Goal: Transaction & Acquisition: Subscribe to service/newsletter

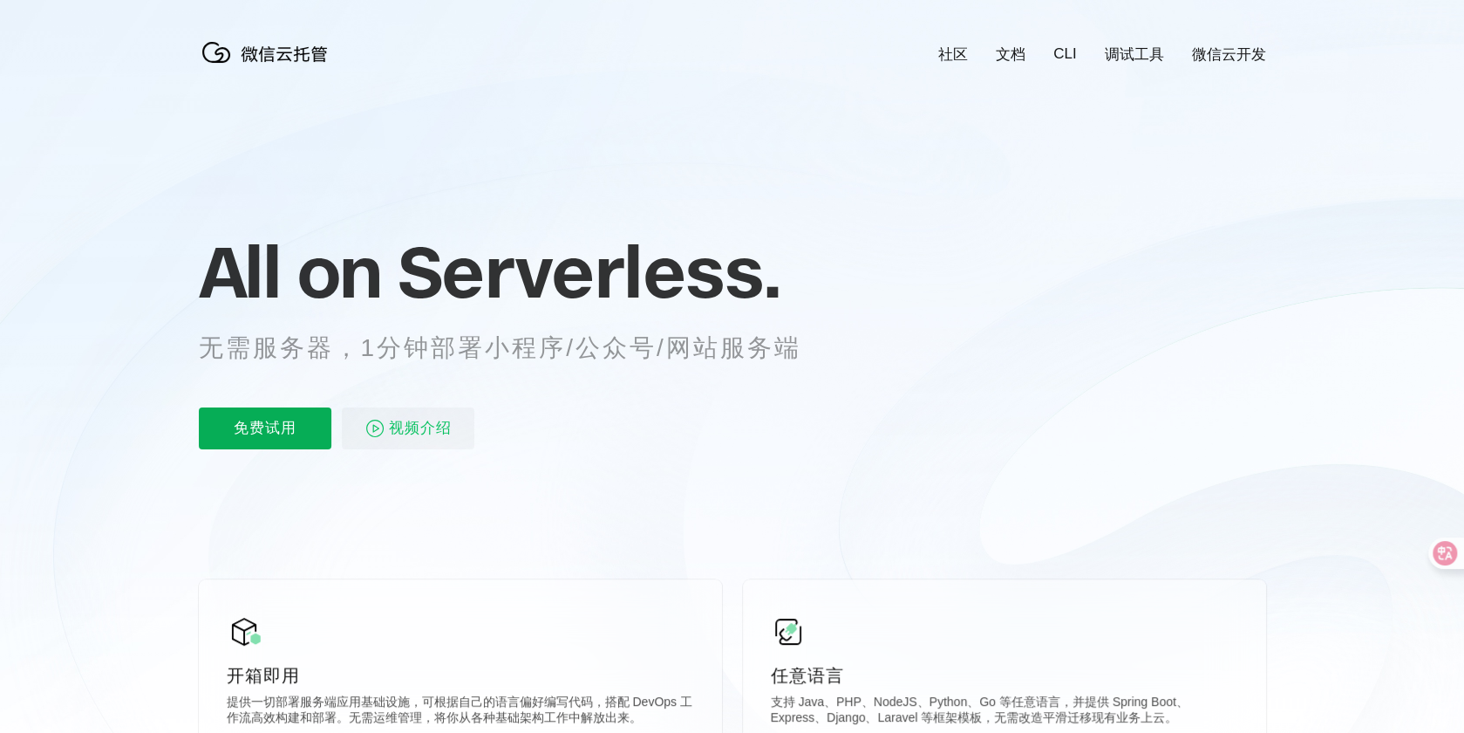
scroll to position [0, 3102]
click at [275, 421] on p "免费试用" at bounding box center [265, 428] width 133 height 42
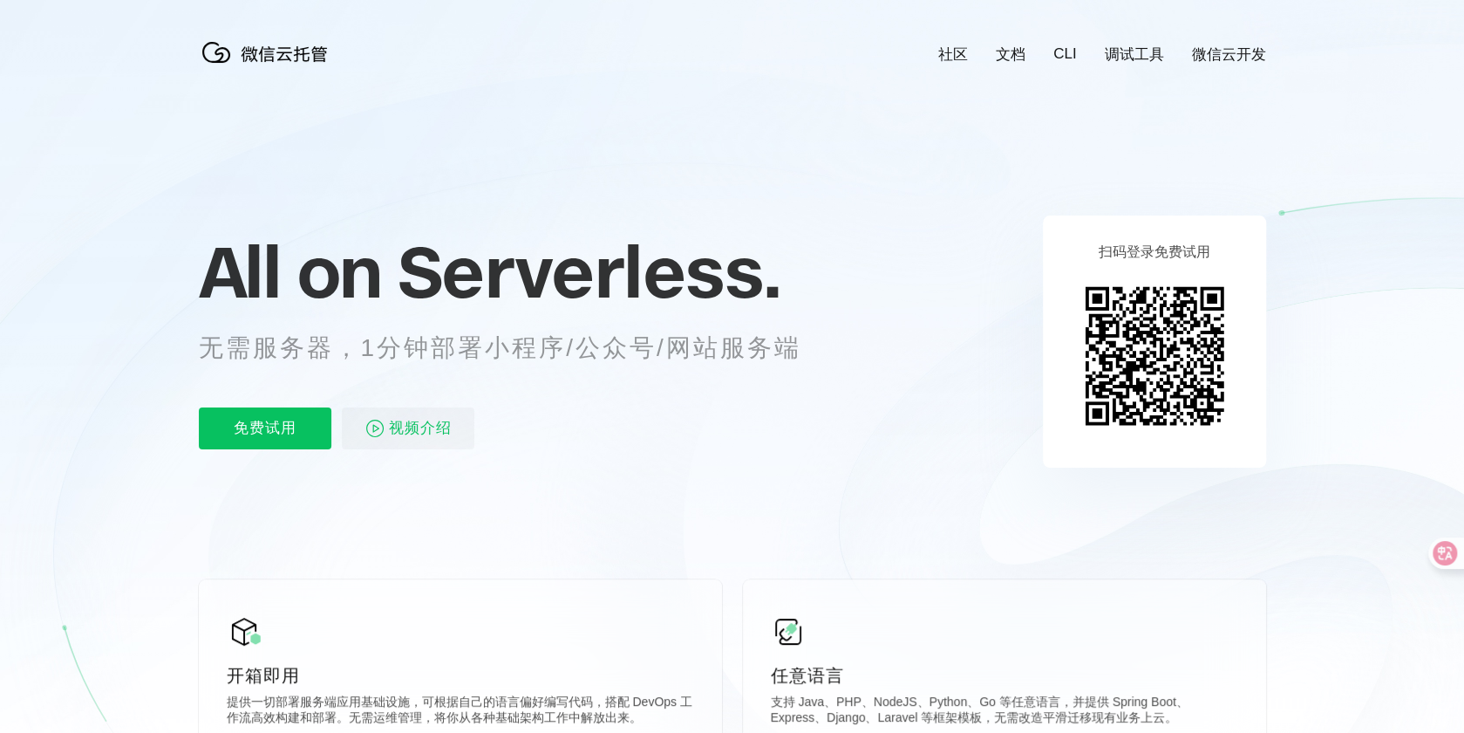
drag, startPoint x: 1131, startPoint y: 320, endPoint x: 953, endPoint y: 324, distance: 178.0
click at [953, 324] on icon at bounding box center [732, 471] width 1675 height 942
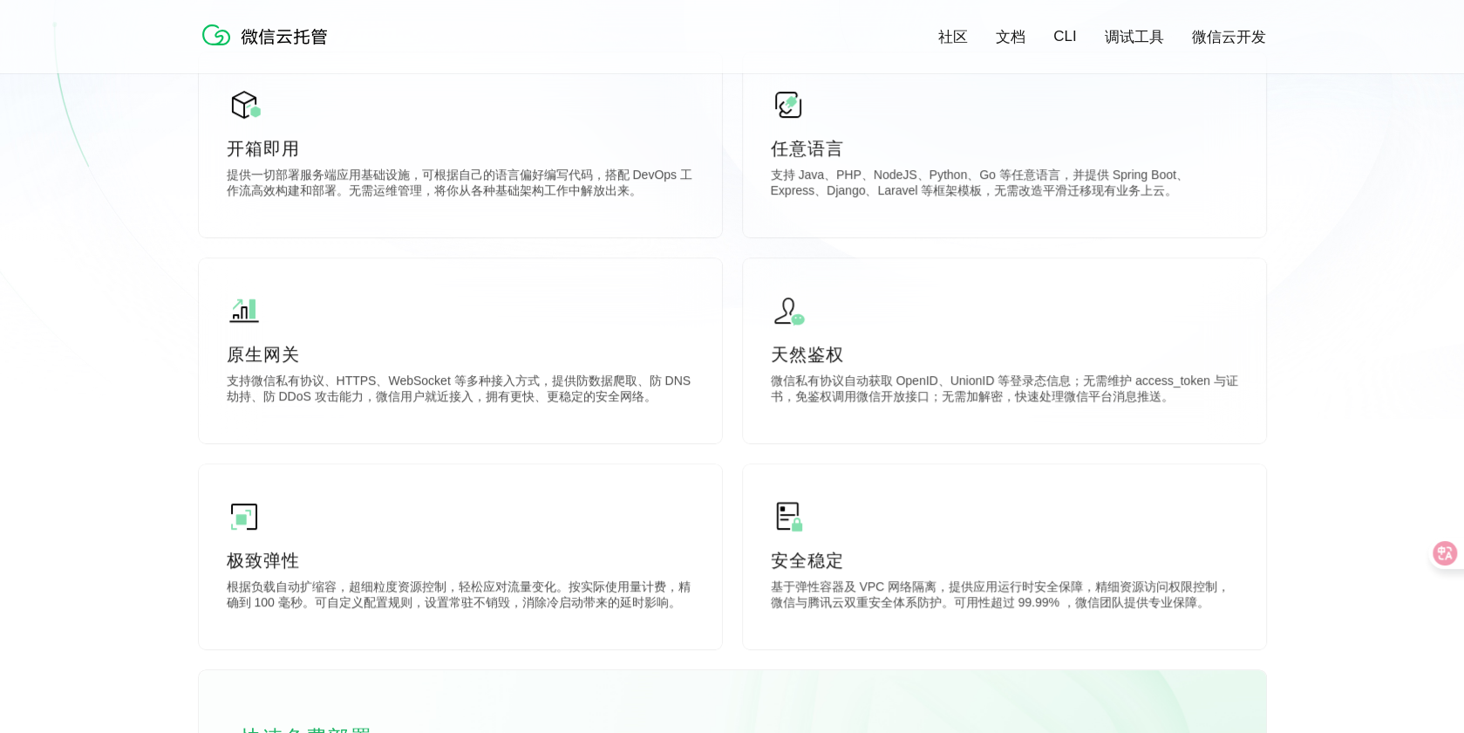
scroll to position [87, 0]
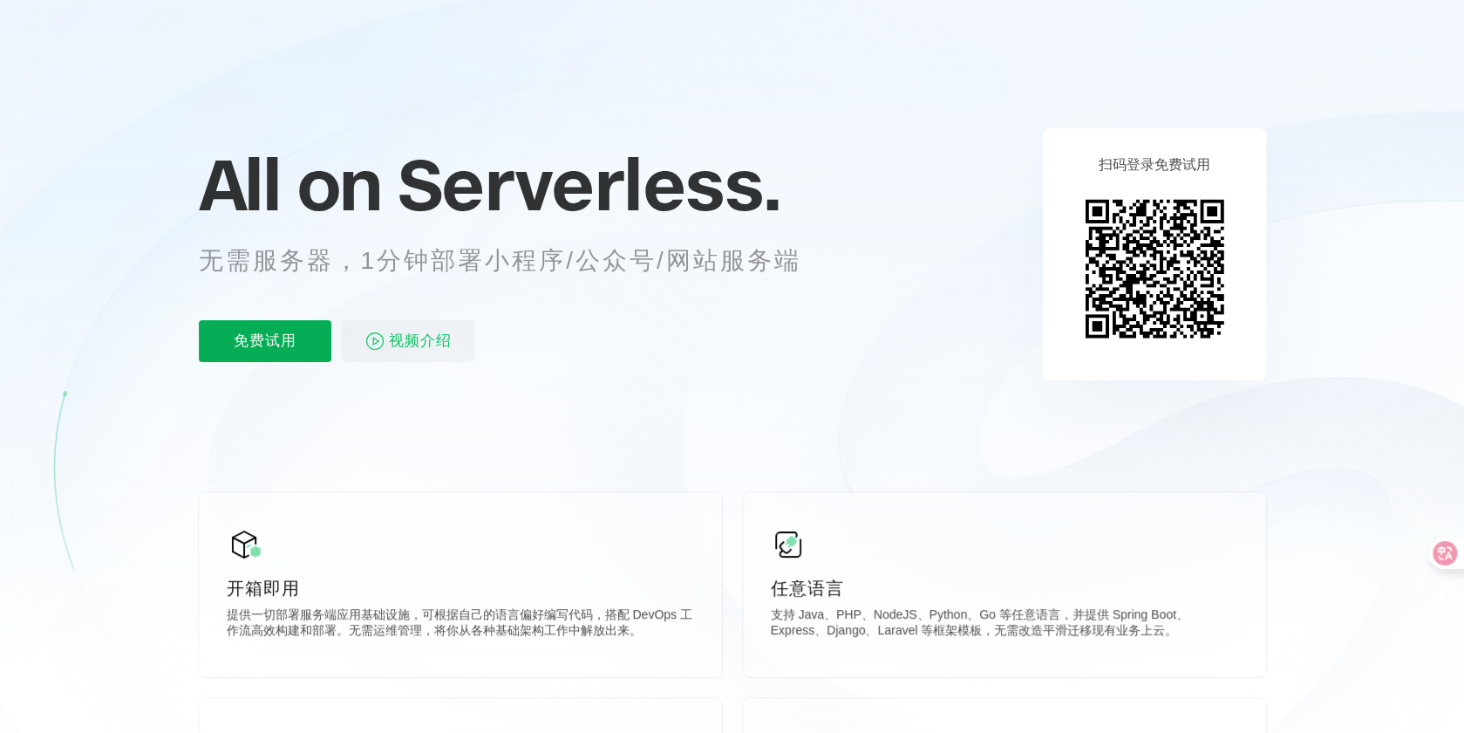
click at [293, 353] on p "免费试用" at bounding box center [265, 341] width 133 height 42
